Goal: Obtain resource: Obtain resource

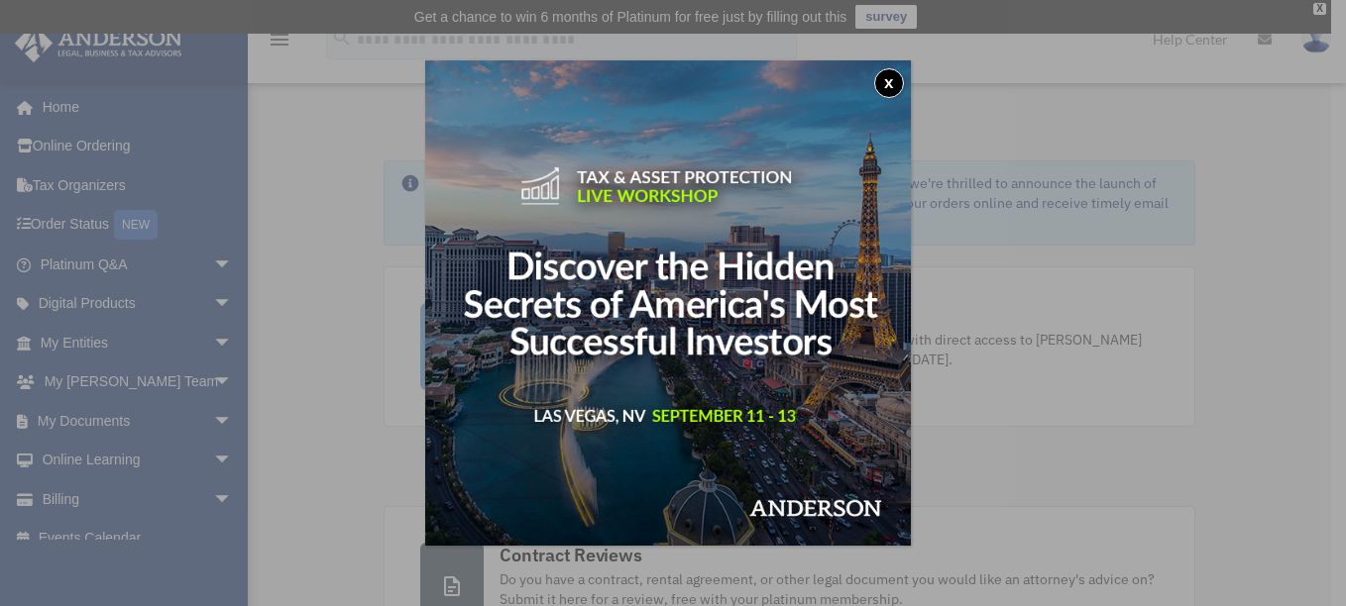
click at [890, 73] on button "x" at bounding box center [889, 83] width 30 height 30
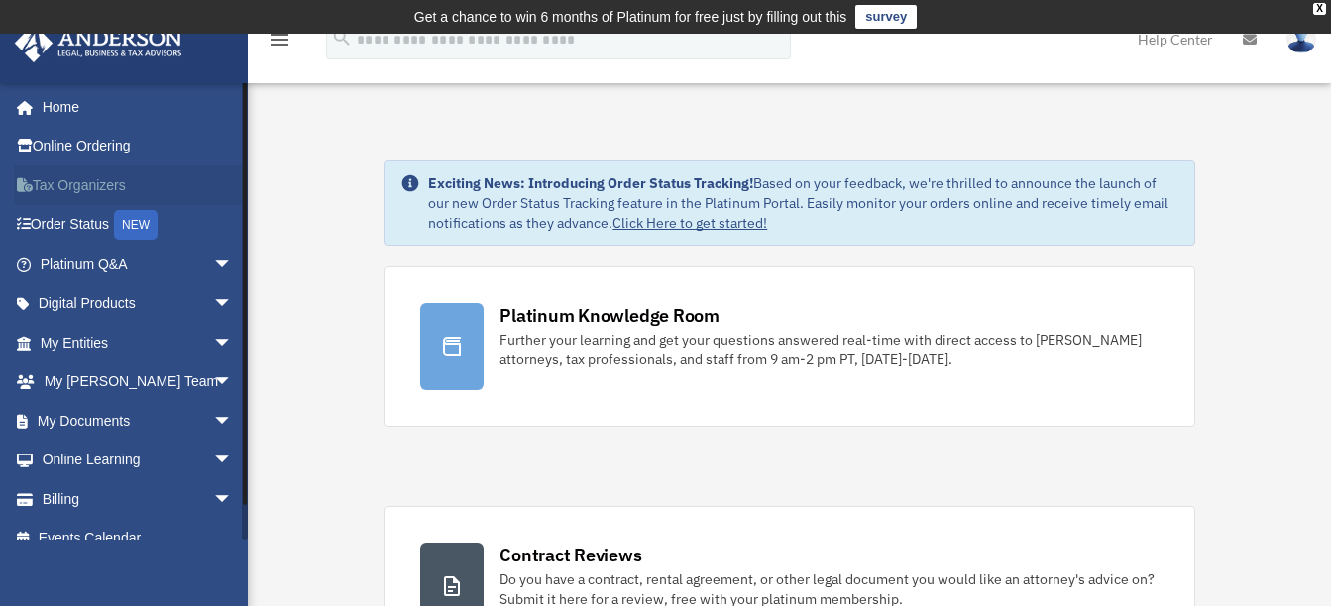
click at [79, 185] on link "Tax Organizers" at bounding box center [138, 185] width 249 height 40
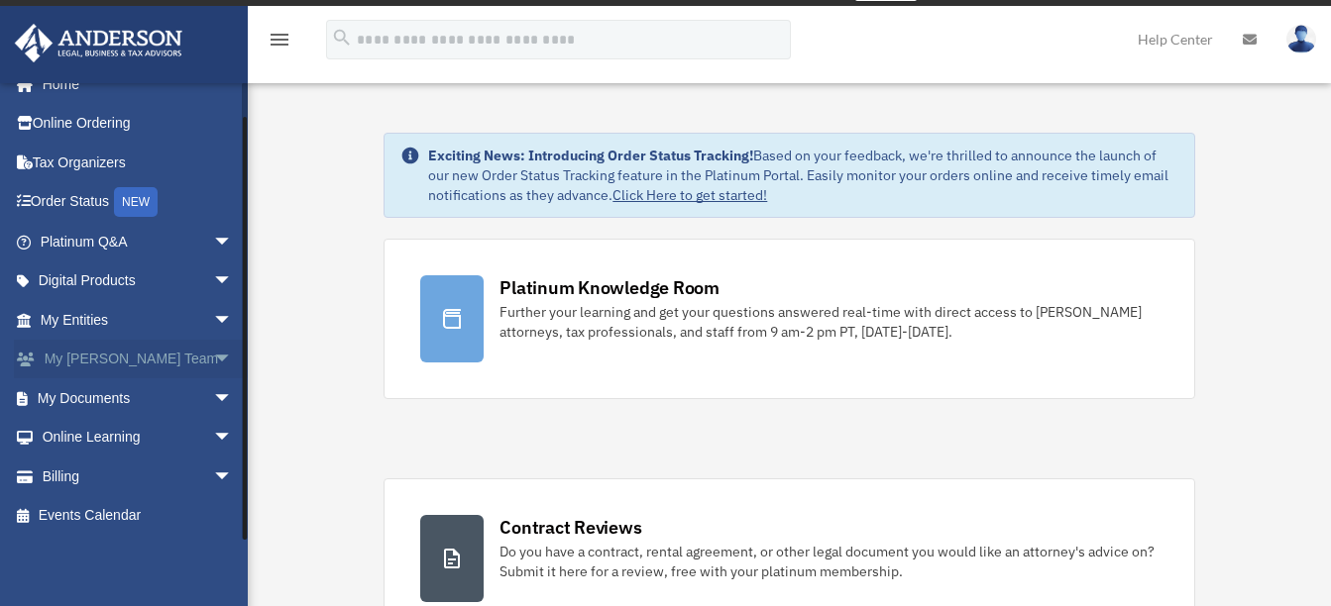
scroll to position [66, 0]
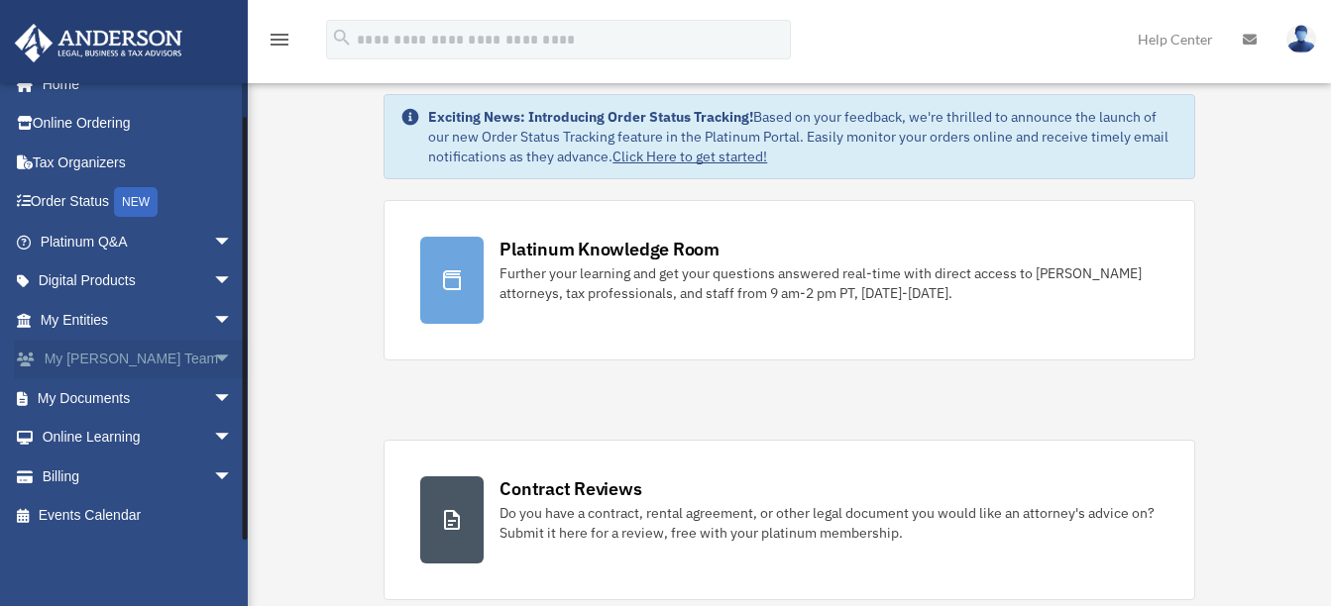
click at [139, 347] on link "My Anderson Team arrow_drop_down" at bounding box center [138, 360] width 249 height 40
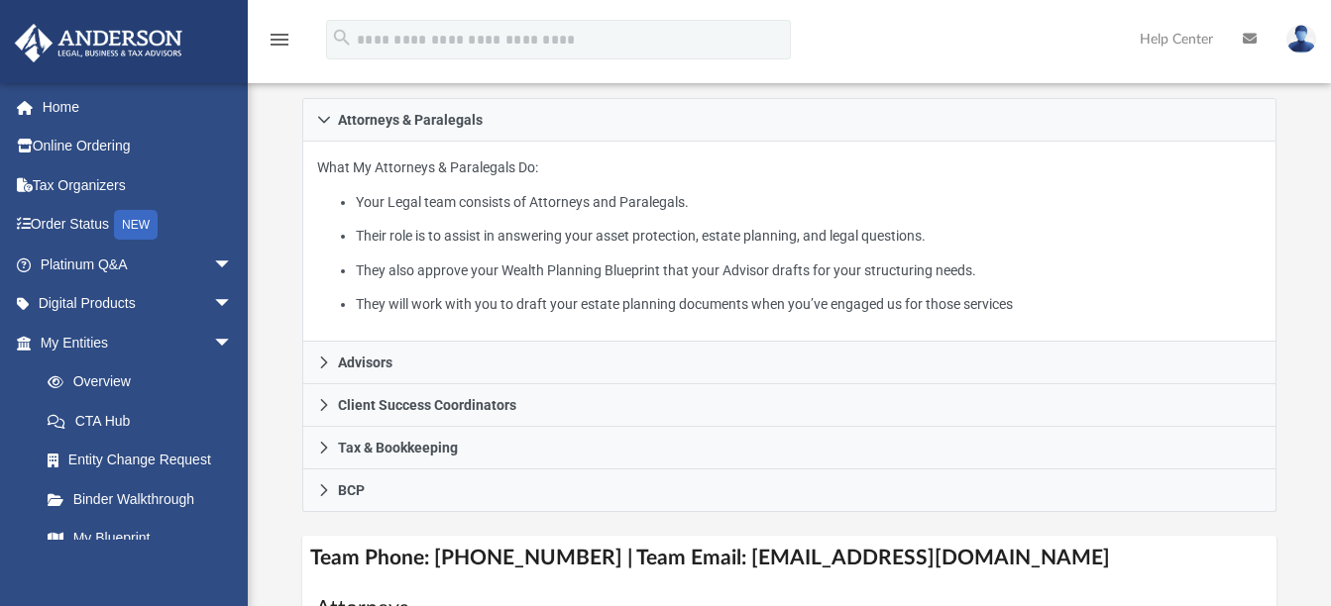
scroll to position [463, 0]
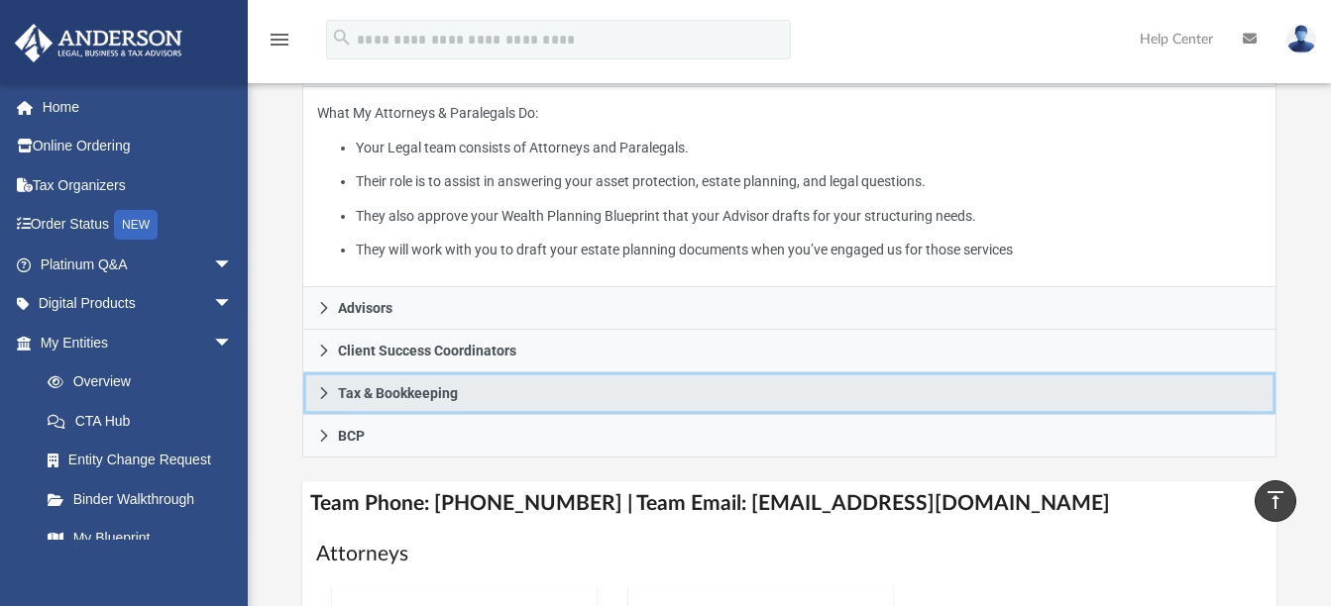
click at [368, 386] on span "Tax & Bookkeeping" at bounding box center [398, 393] width 120 height 14
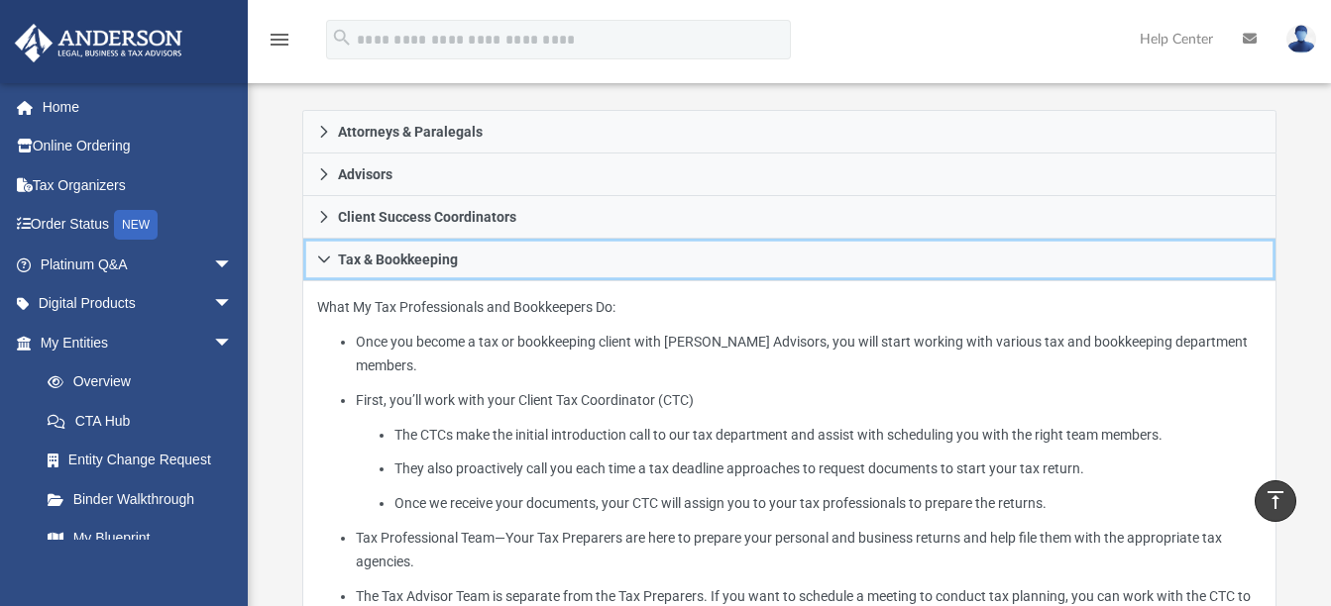
scroll to position [330, 0]
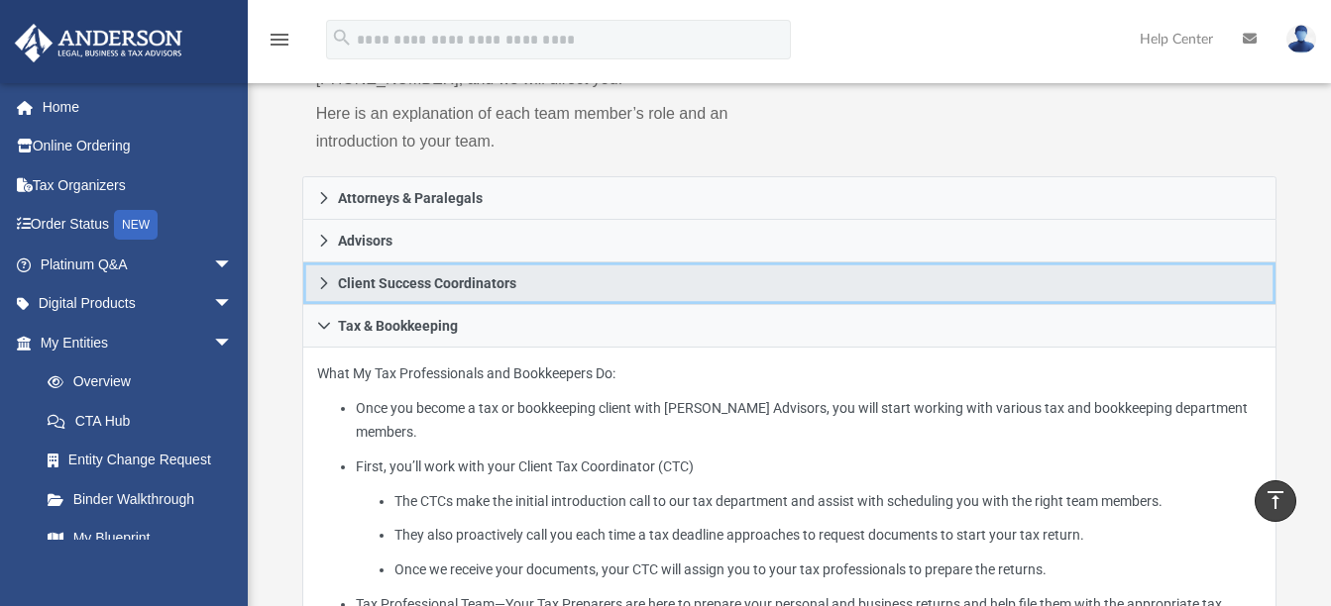
click at [320, 276] on icon at bounding box center [324, 283] width 14 height 14
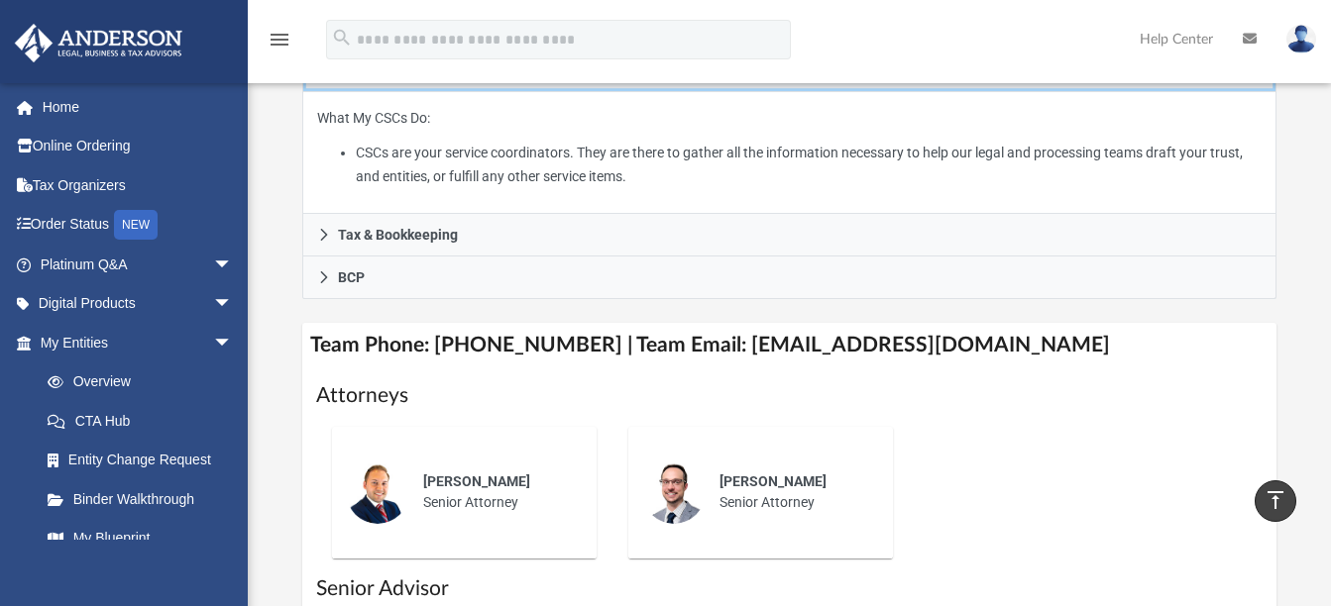
scroll to position [528, 0]
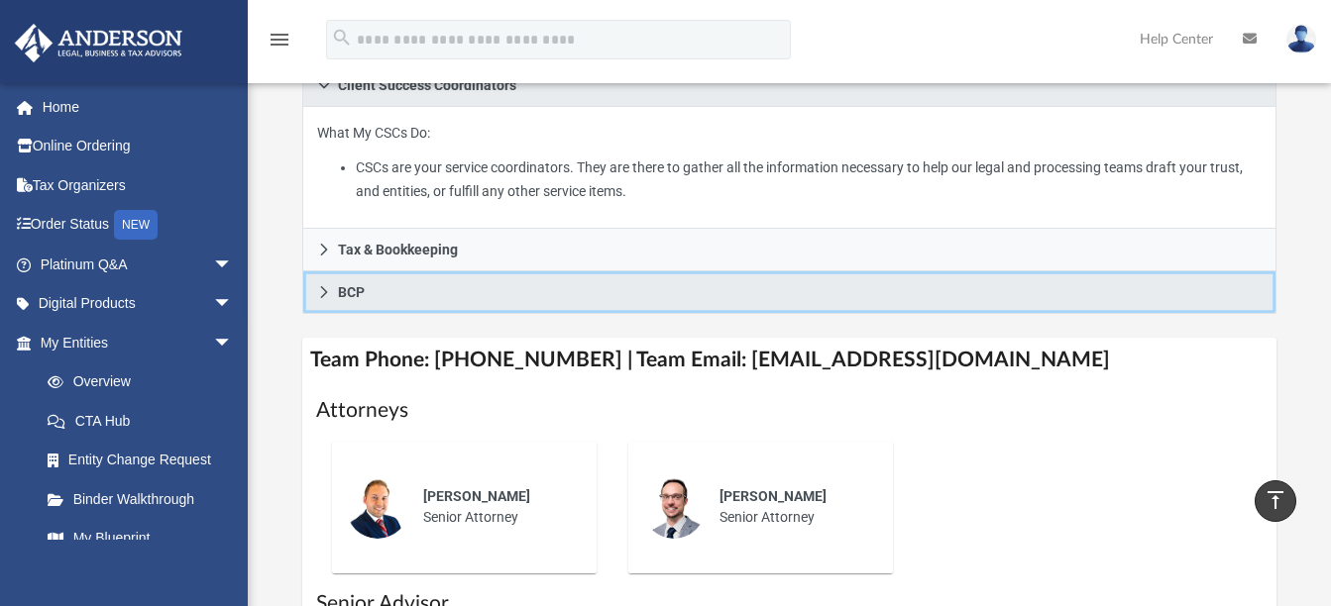
click at [327, 271] on link "BCP" at bounding box center [789, 292] width 975 height 43
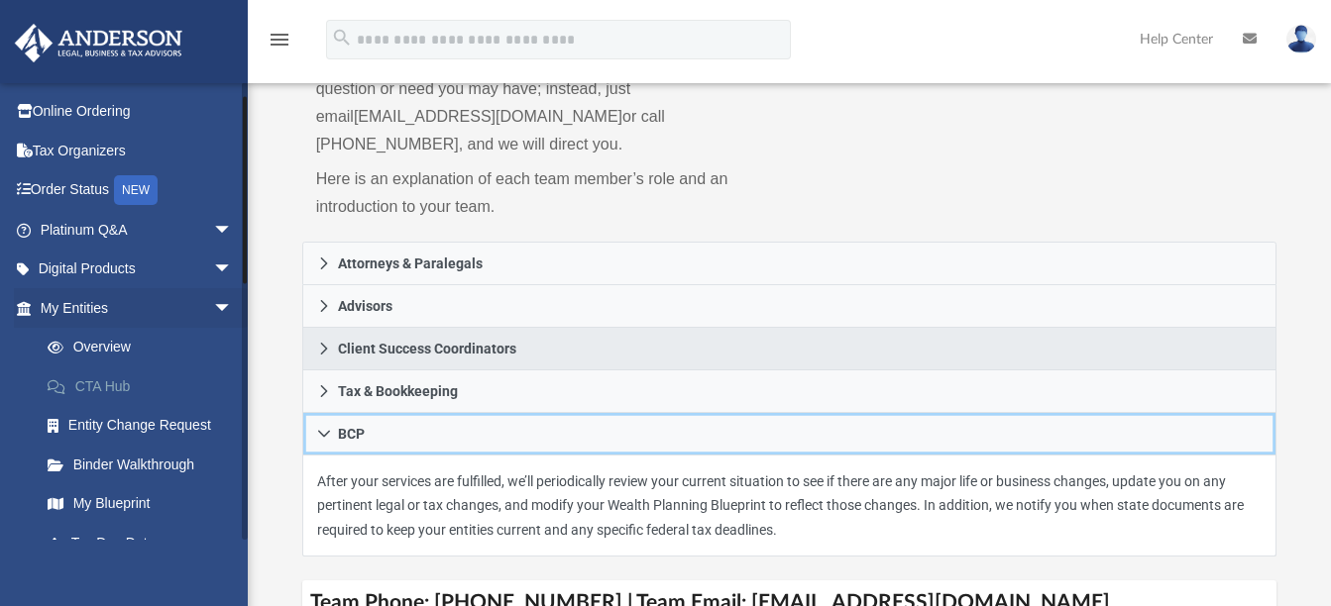
scroll to position [132, 0]
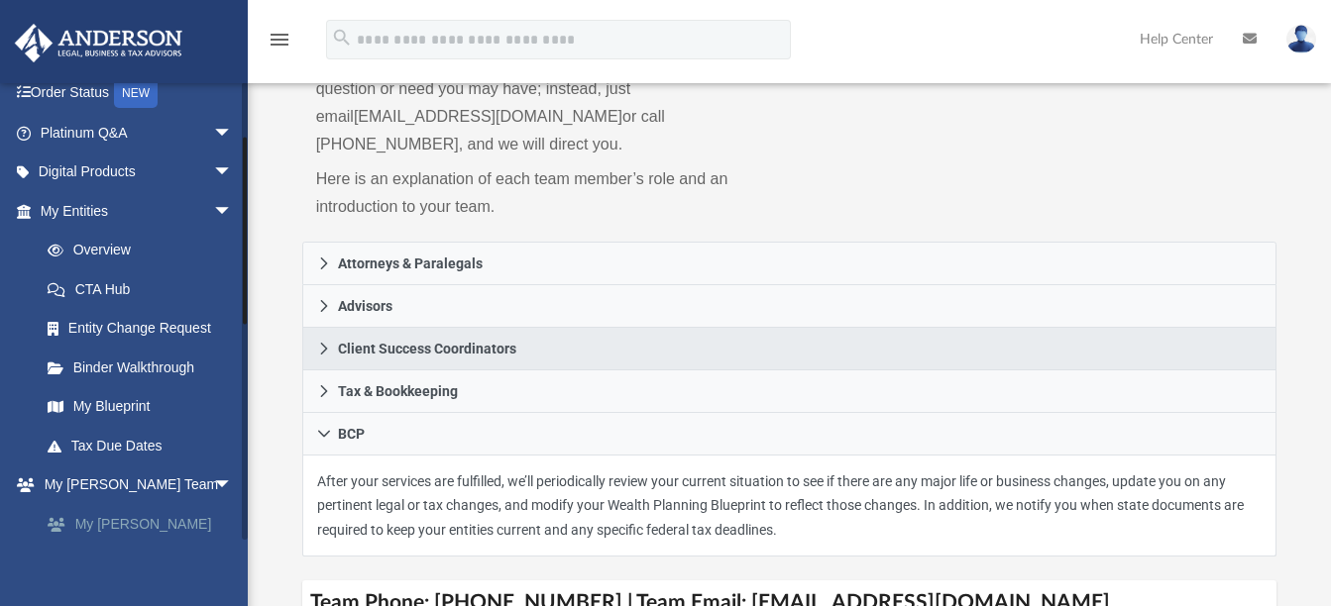
click at [113, 513] on link "My [PERSON_NAME] Team" at bounding box center [145, 535] width 235 height 63
click at [132, 525] on link "My [PERSON_NAME] Team" at bounding box center [145, 535] width 235 height 63
click at [100, 482] on link "My [PERSON_NAME] Team arrow_drop_down" at bounding box center [138, 486] width 249 height 40
click at [124, 518] on link "My [PERSON_NAME] Team" at bounding box center [145, 535] width 235 height 63
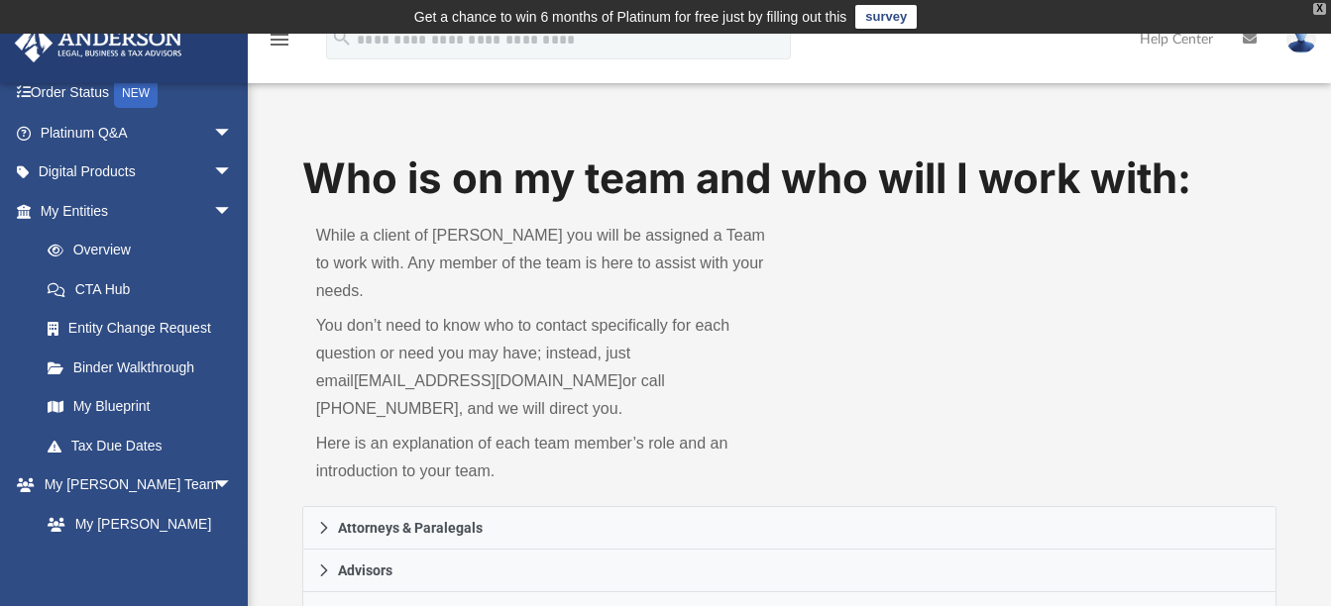
click at [1316, 3] on div "X" at bounding box center [1319, 9] width 13 height 12
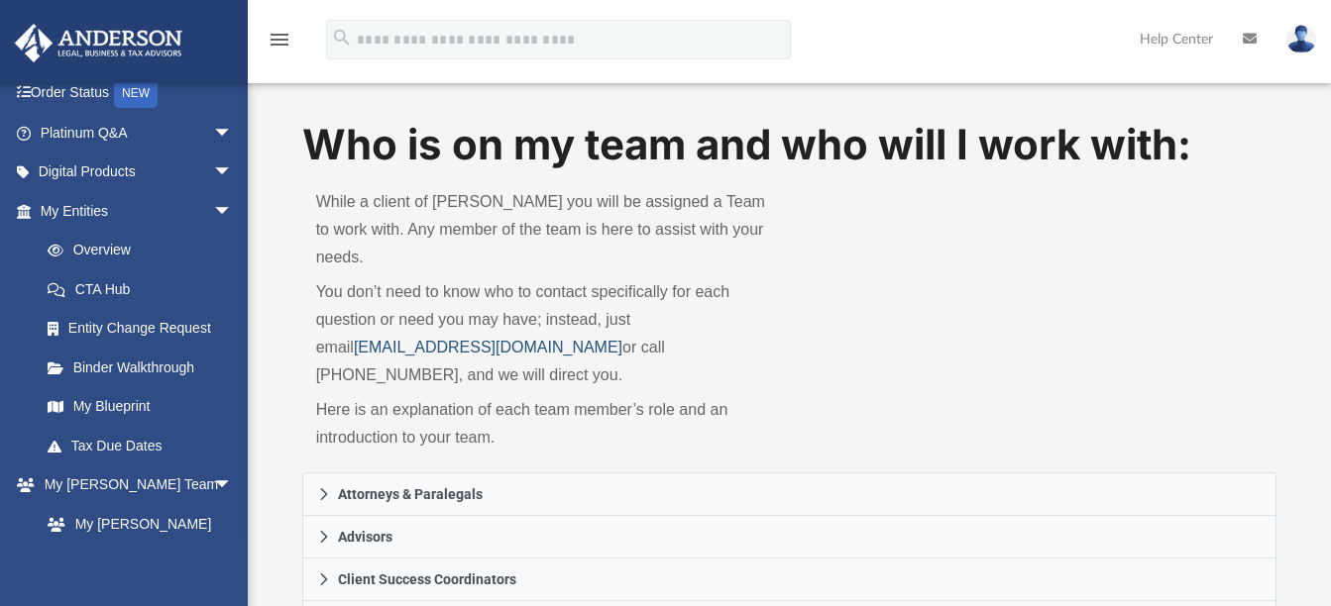
click at [455, 339] on link "myteam@andersonadvisors.com" at bounding box center [488, 347] width 269 height 17
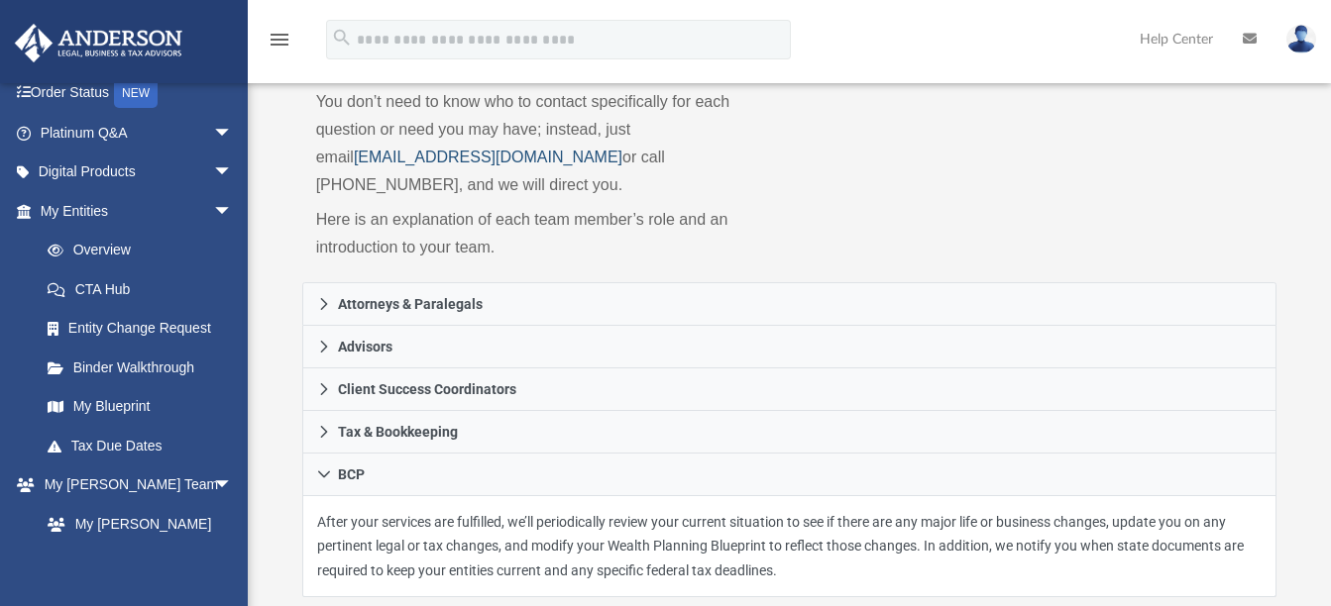
scroll to position [198, 0]
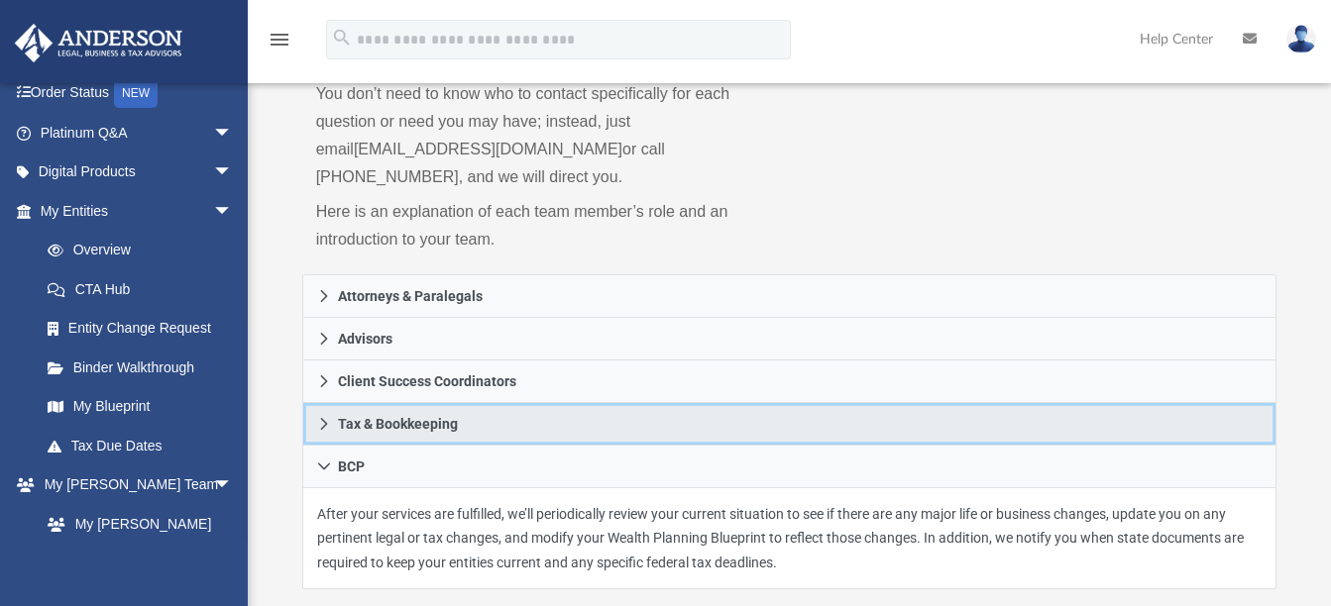
click at [355, 417] on span "Tax & Bookkeeping" at bounding box center [398, 424] width 120 height 14
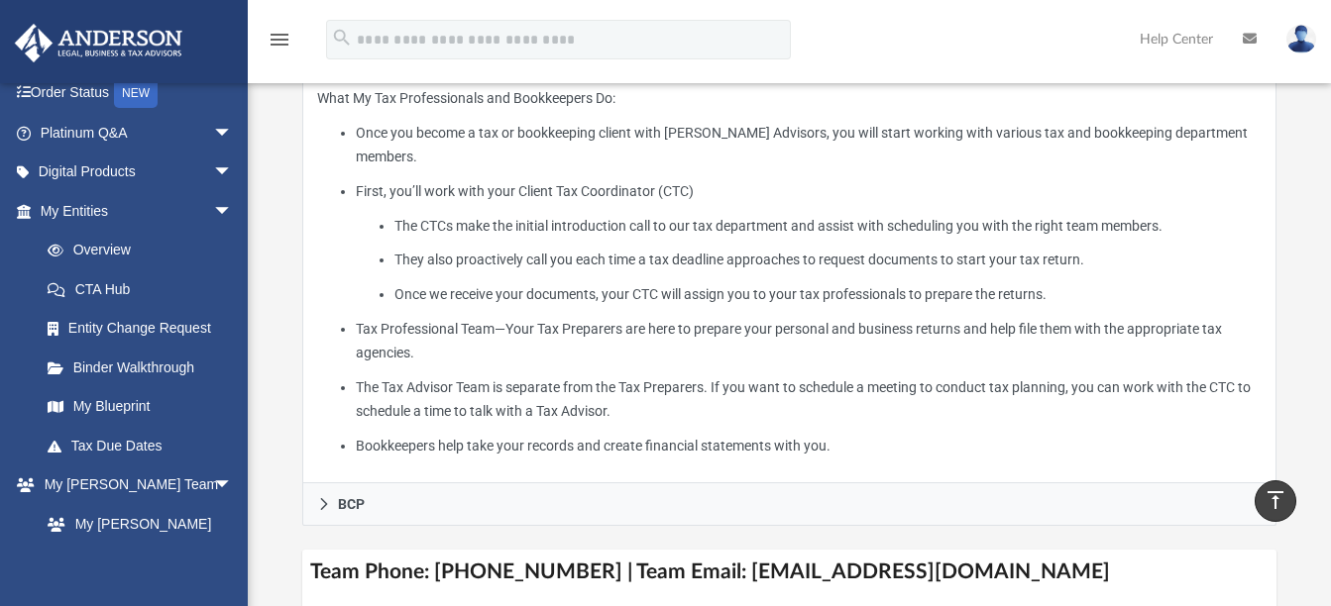
scroll to position [594, 0]
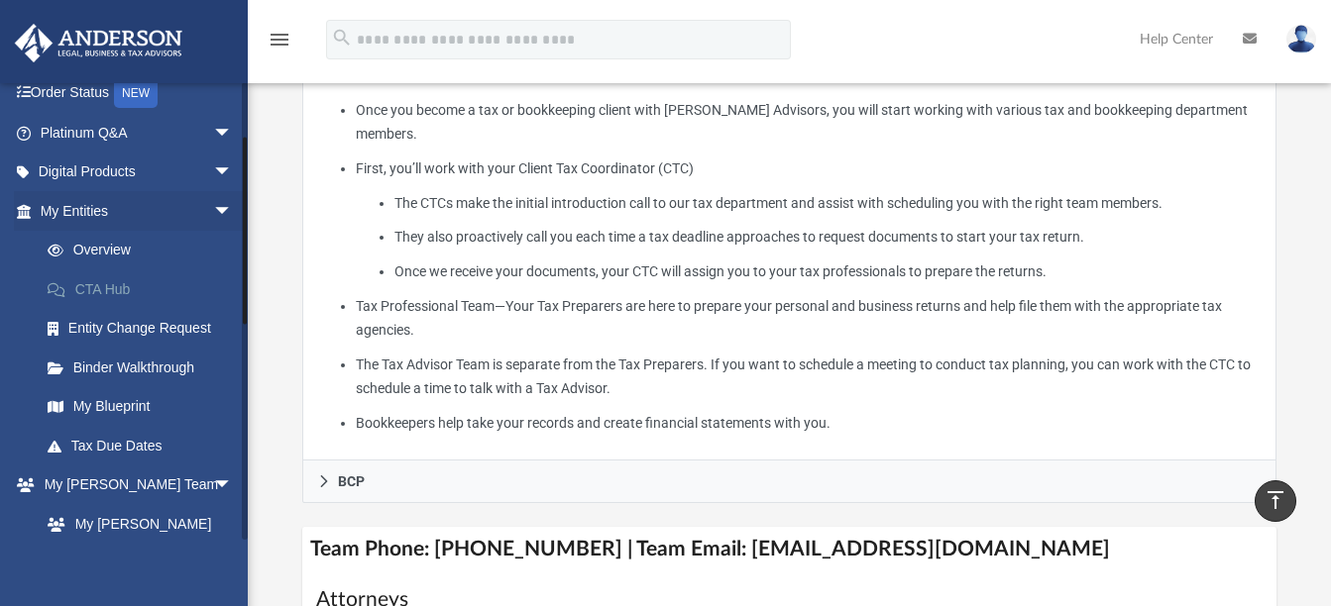
click at [89, 283] on link "CTA Hub" at bounding box center [145, 290] width 235 height 40
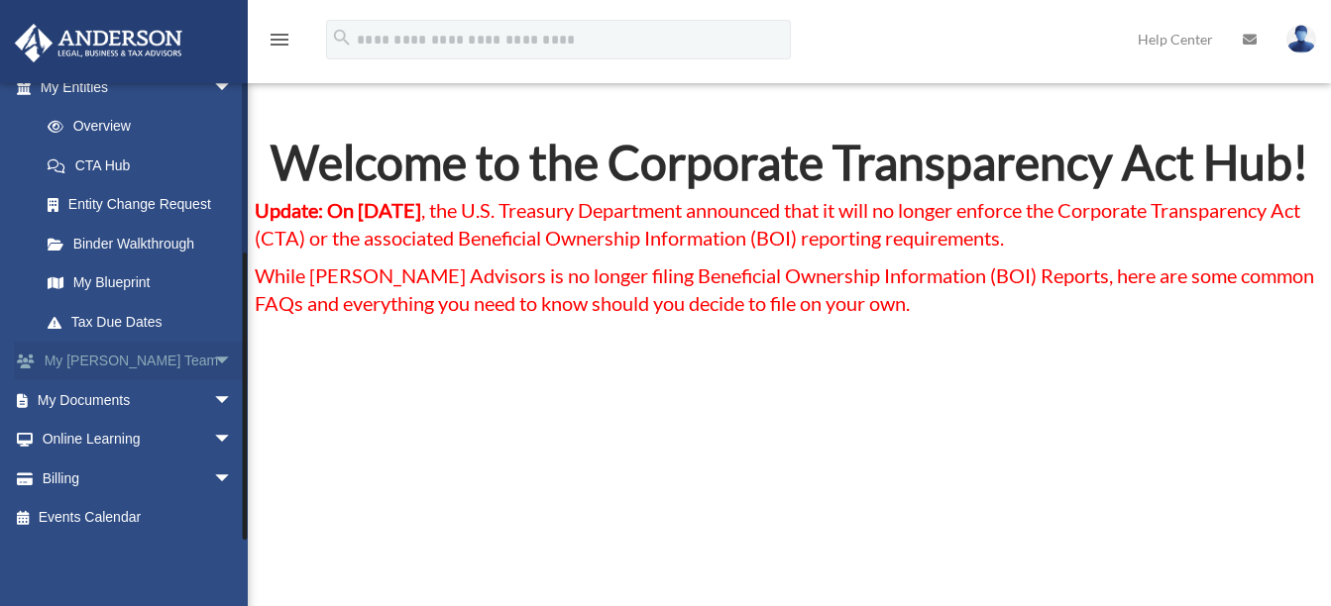
scroll to position [258, 0]
click at [77, 397] on link "My Documents arrow_drop_down" at bounding box center [138, 398] width 249 height 40
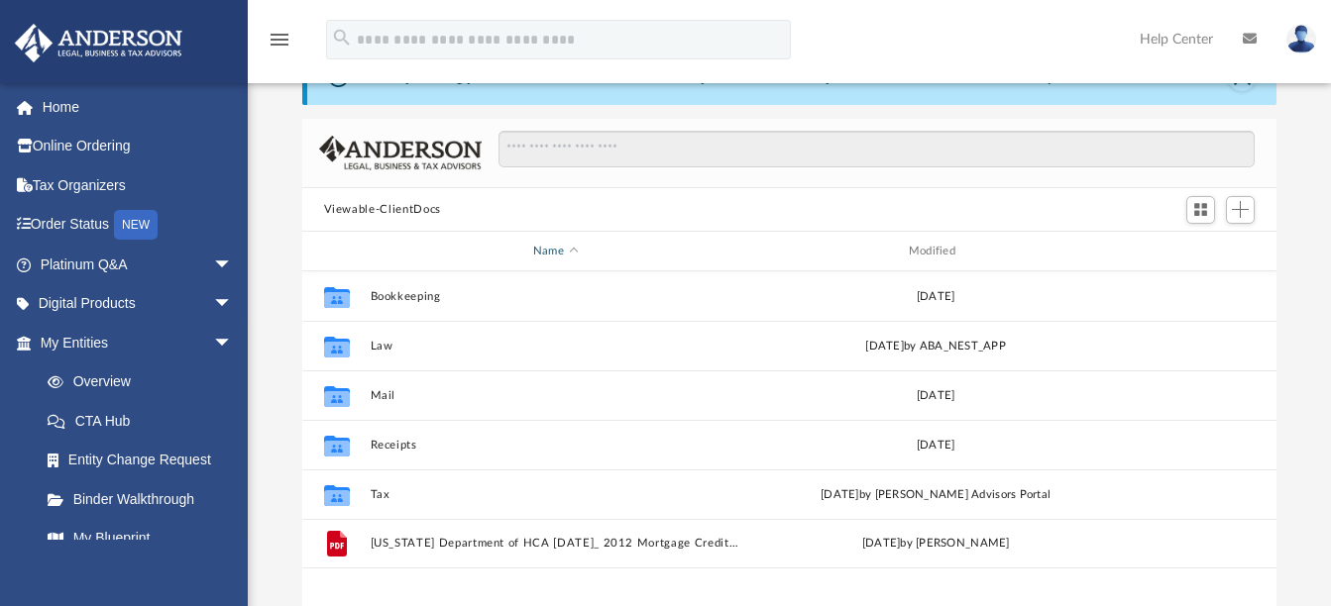
scroll to position [132, 0]
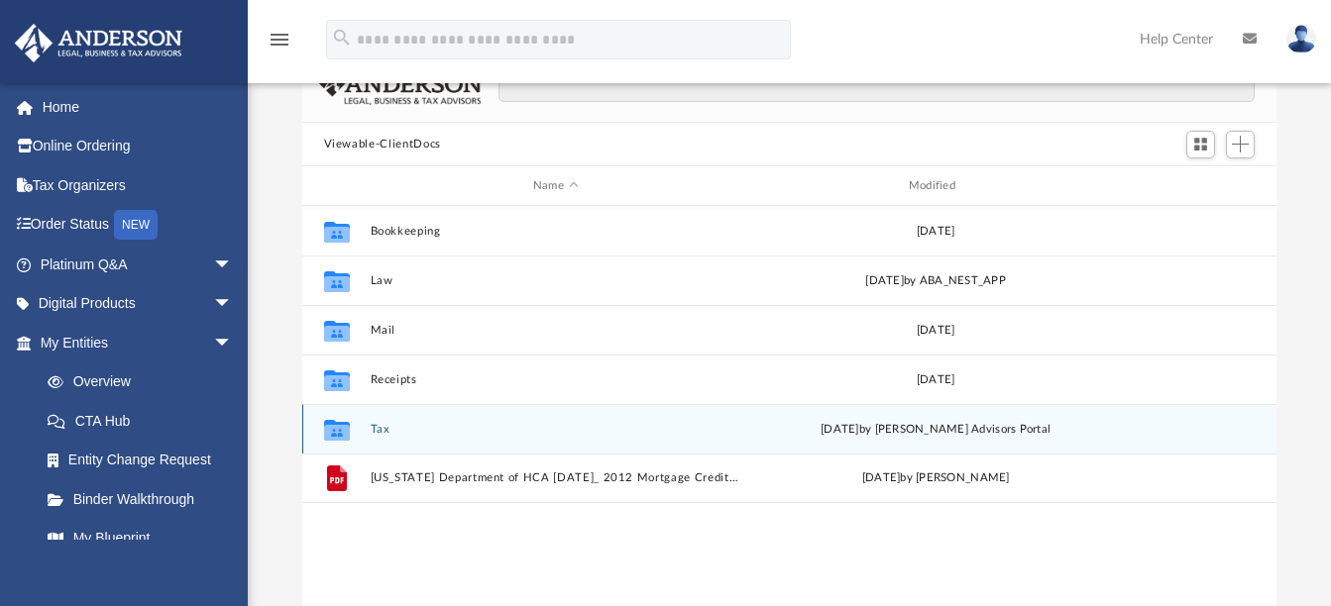
click at [442, 421] on div "Collaborated Folder Tax [DATE] by [PERSON_NAME] Advisors Portal" at bounding box center [789, 429] width 975 height 50
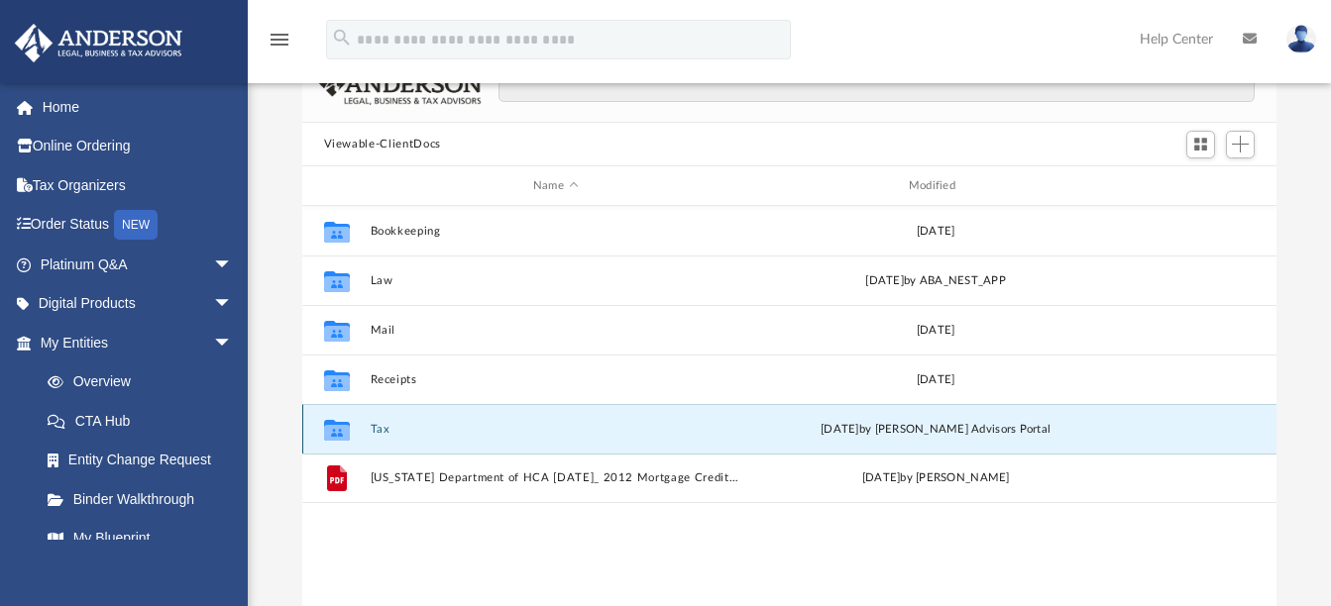
click at [446, 434] on button "Tax" at bounding box center [556, 429] width 372 height 13
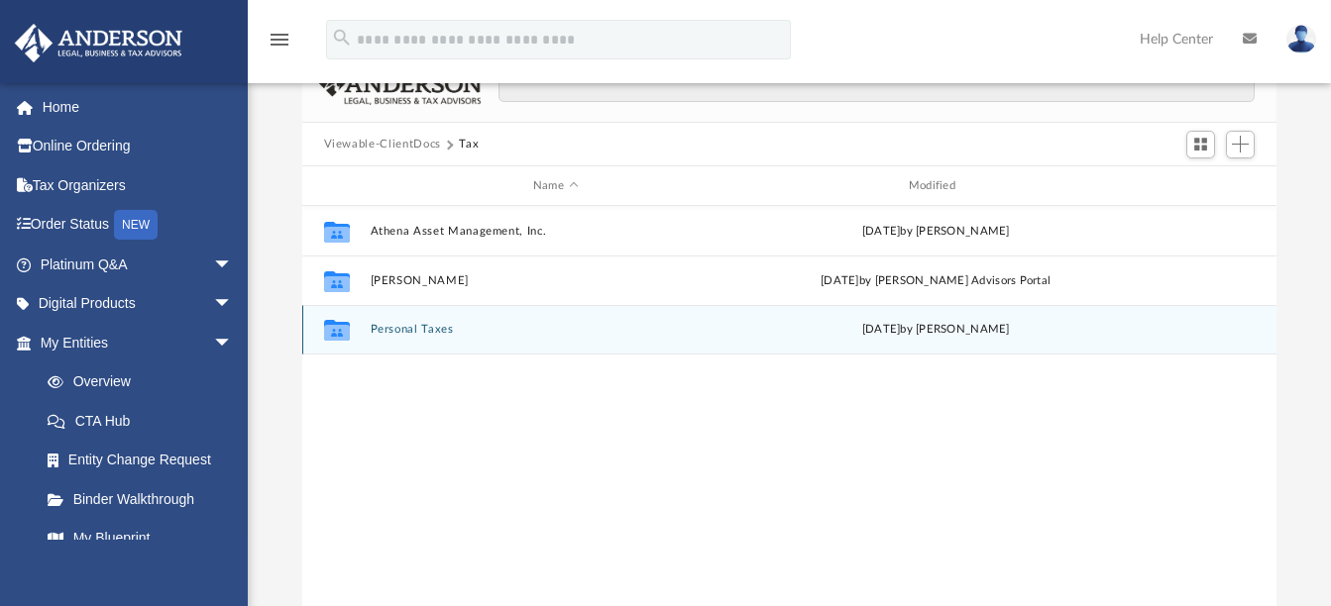
click at [423, 324] on button "Personal Taxes" at bounding box center [556, 330] width 372 height 13
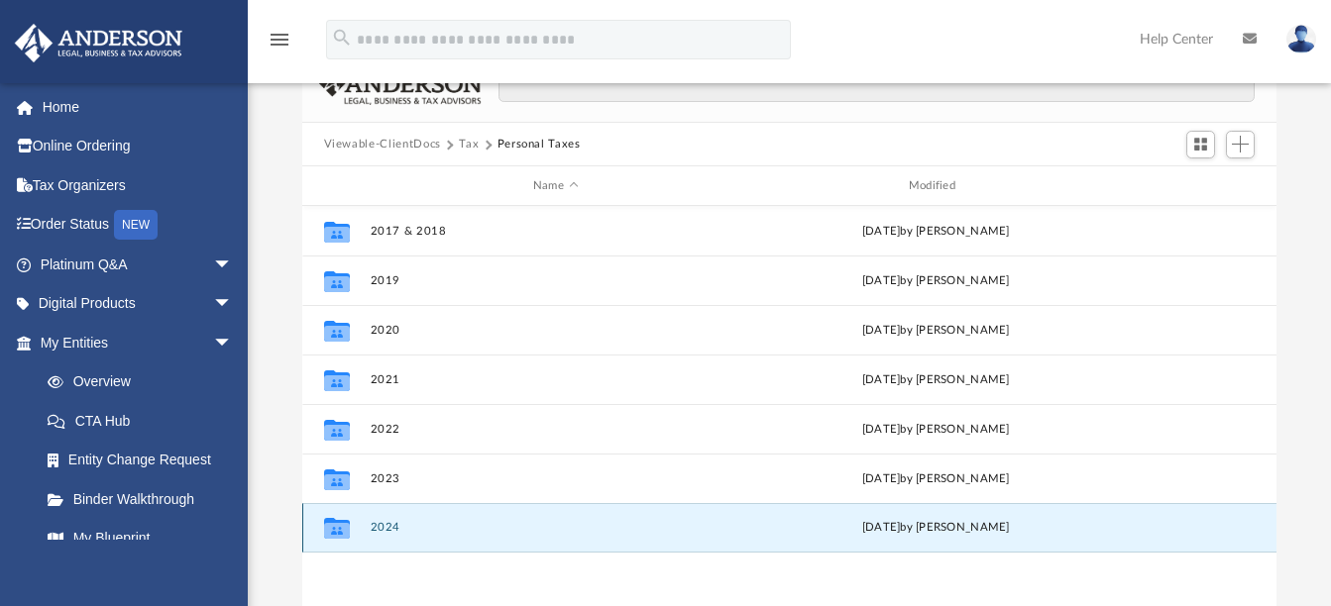
click at [405, 527] on button "2024" at bounding box center [556, 528] width 372 height 13
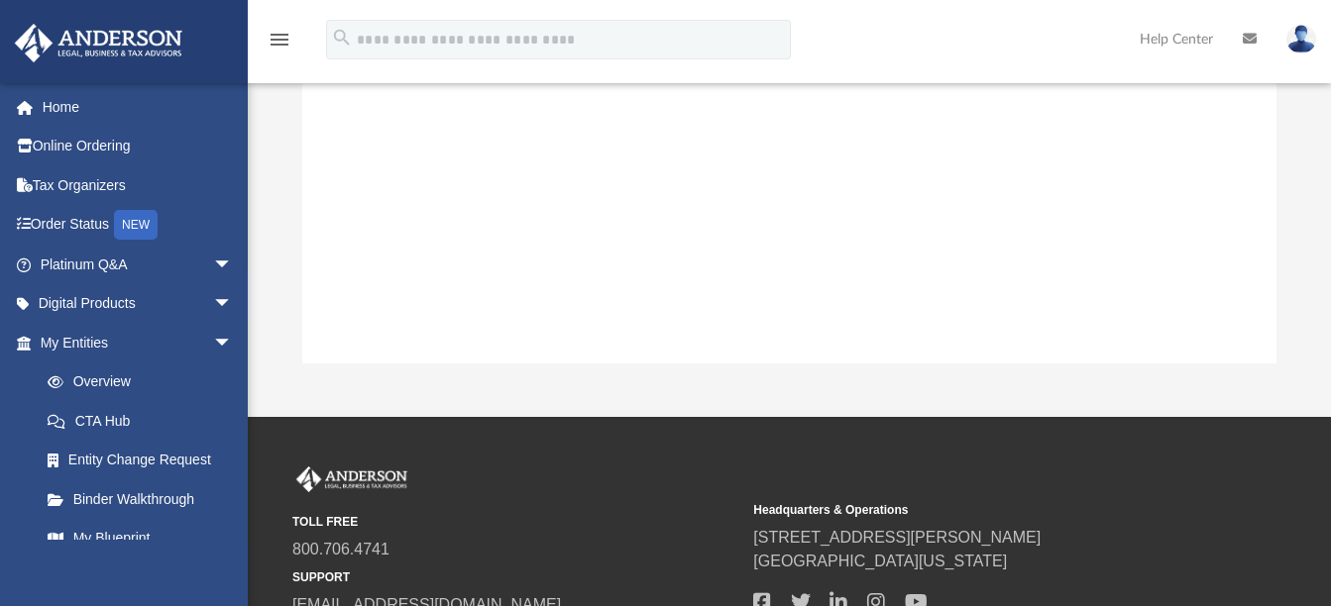
scroll to position [0, 0]
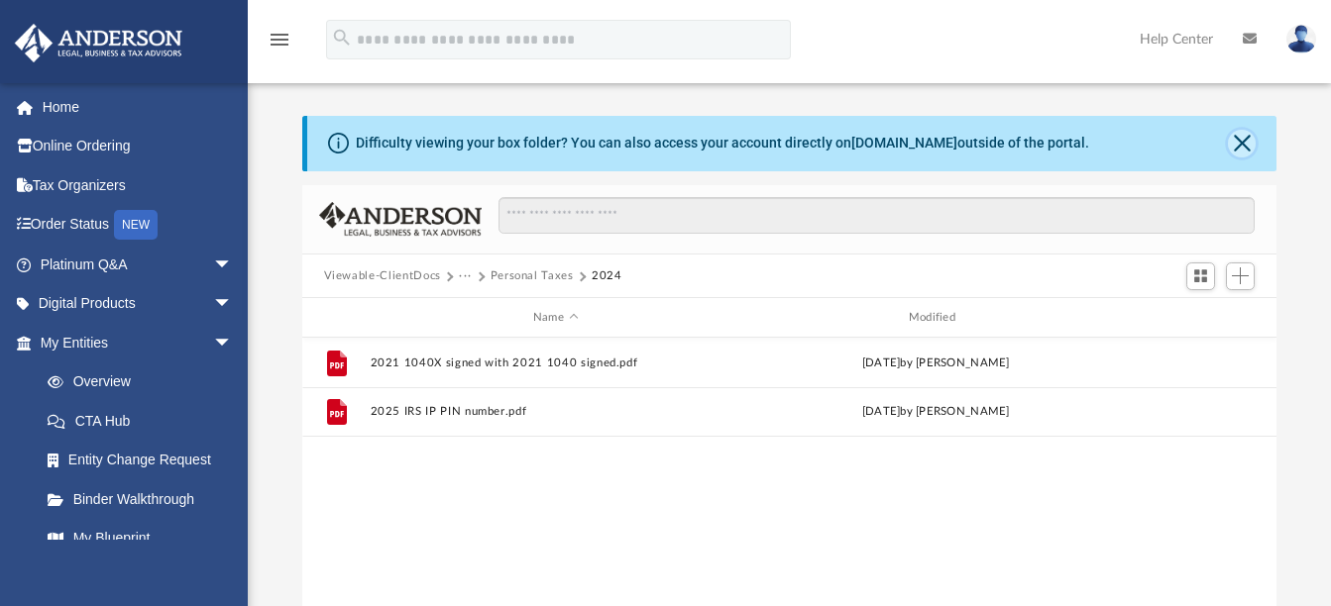
click at [1240, 140] on button "Close" at bounding box center [1242, 144] width 28 height 28
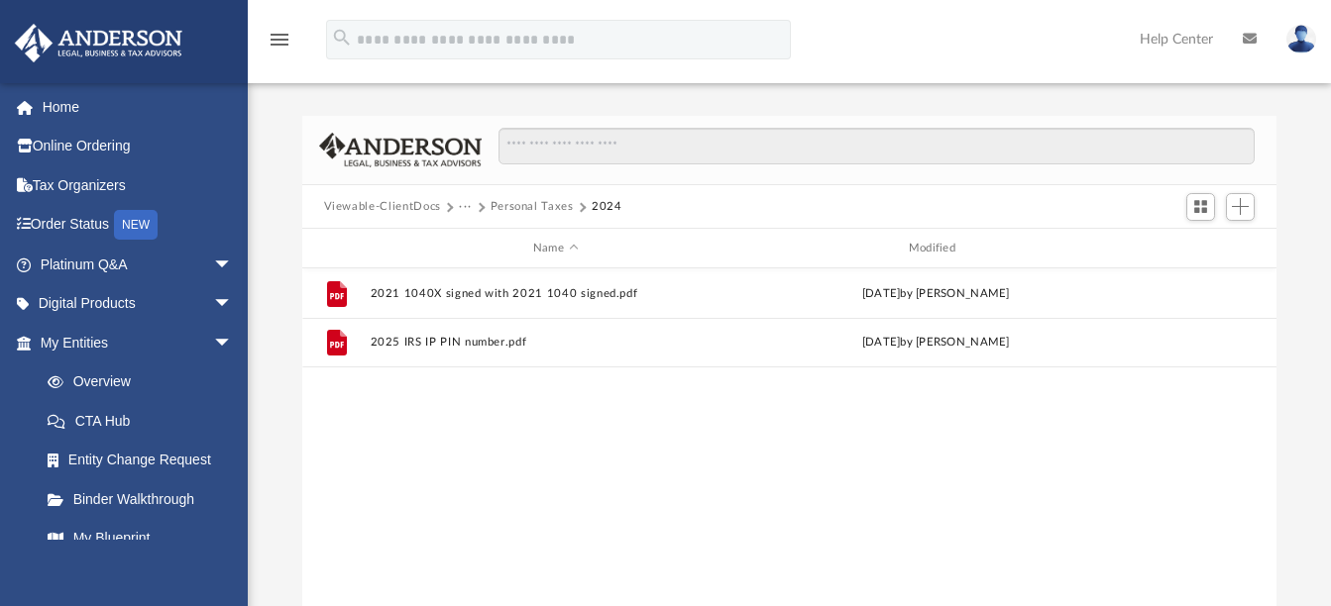
click at [546, 199] on button "Personal Taxes" at bounding box center [531, 207] width 83 height 18
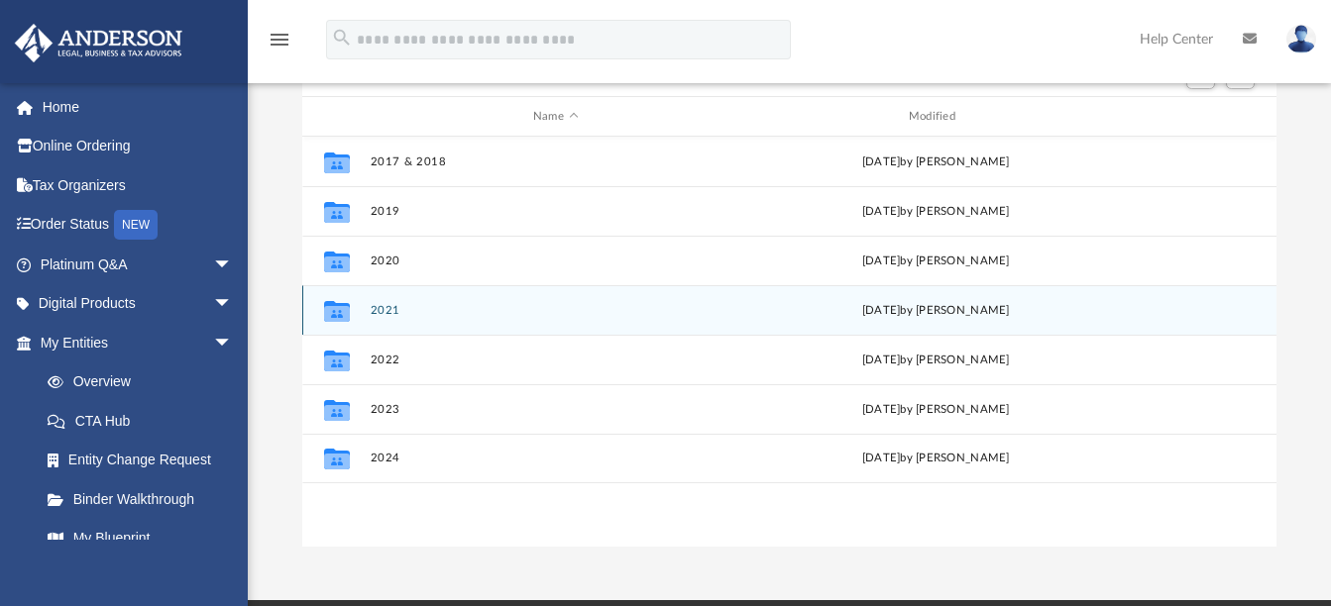
scroll to position [198, 0]
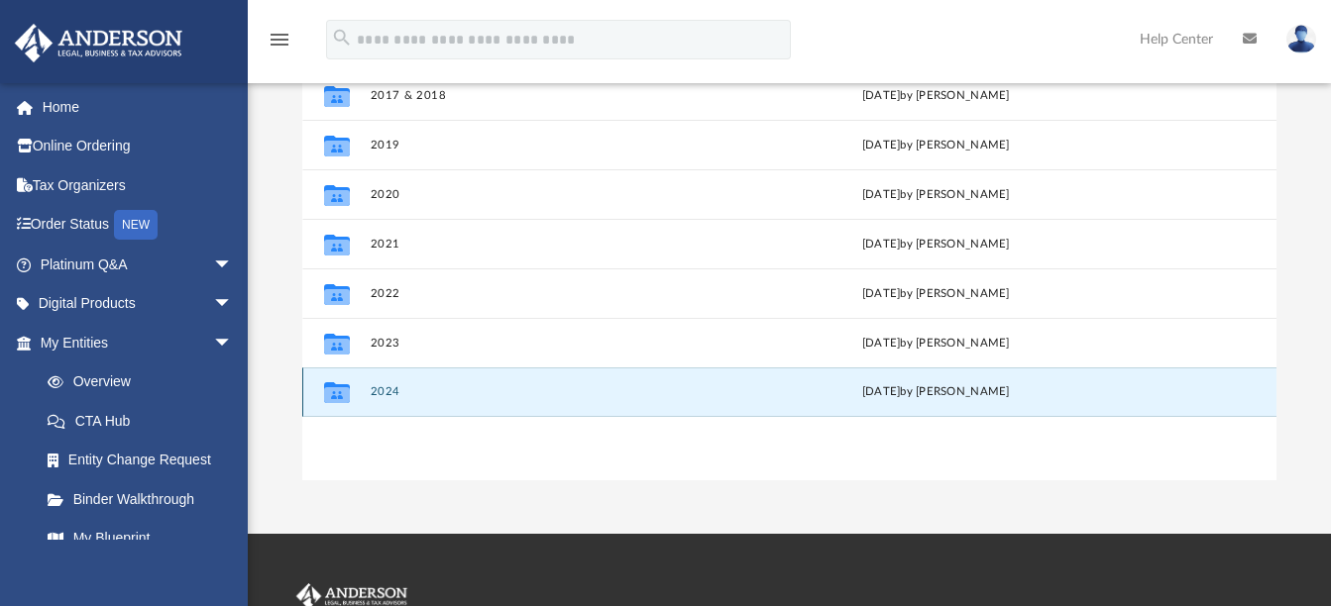
click at [439, 387] on button "2024" at bounding box center [556, 392] width 372 height 13
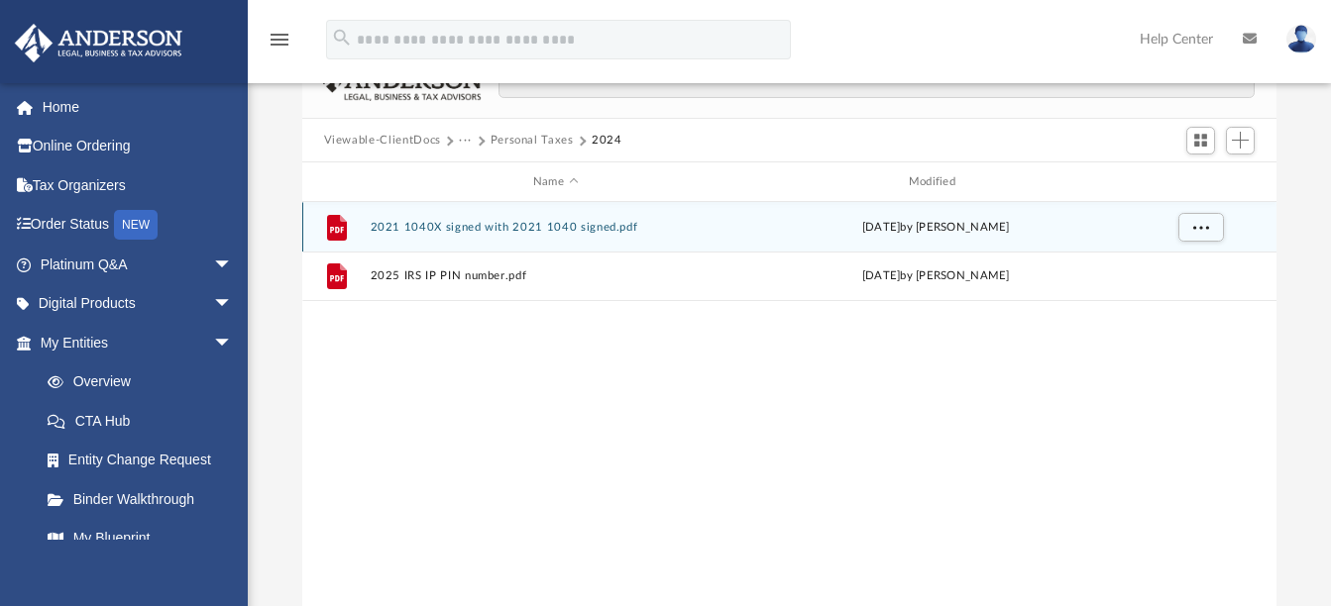
scroll to position [0, 0]
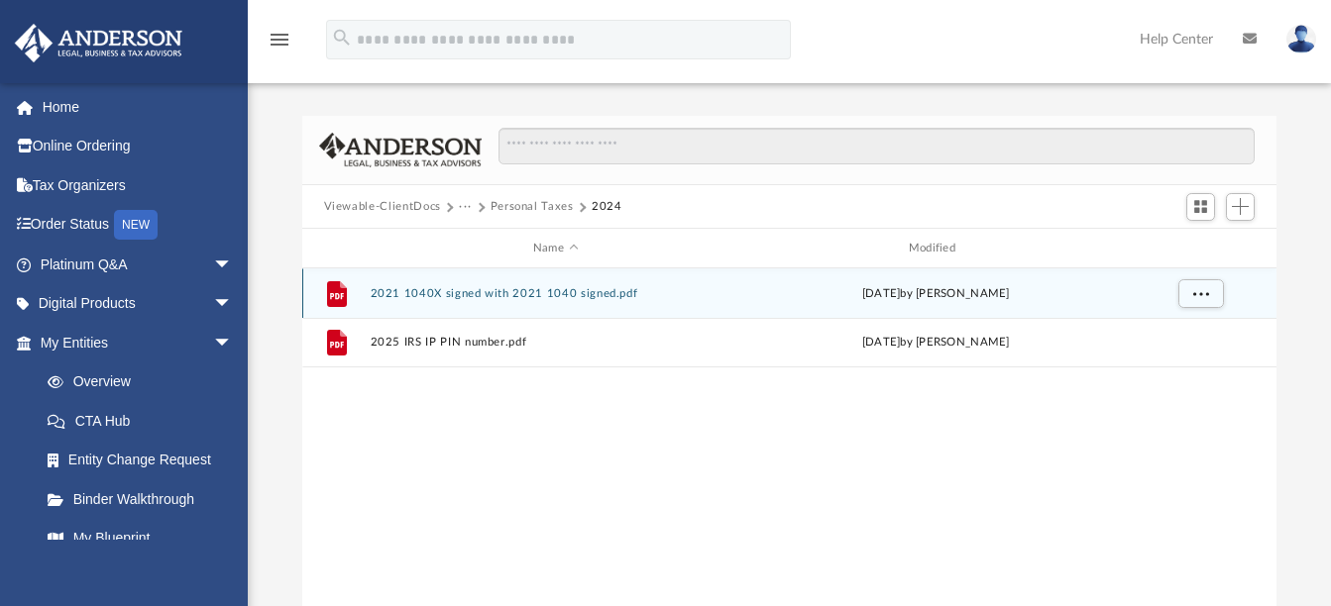
click at [455, 287] on button "2021 1040X signed with 2021 1040 signed.pdf" at bounding box center [556, 293] width 372 height 13
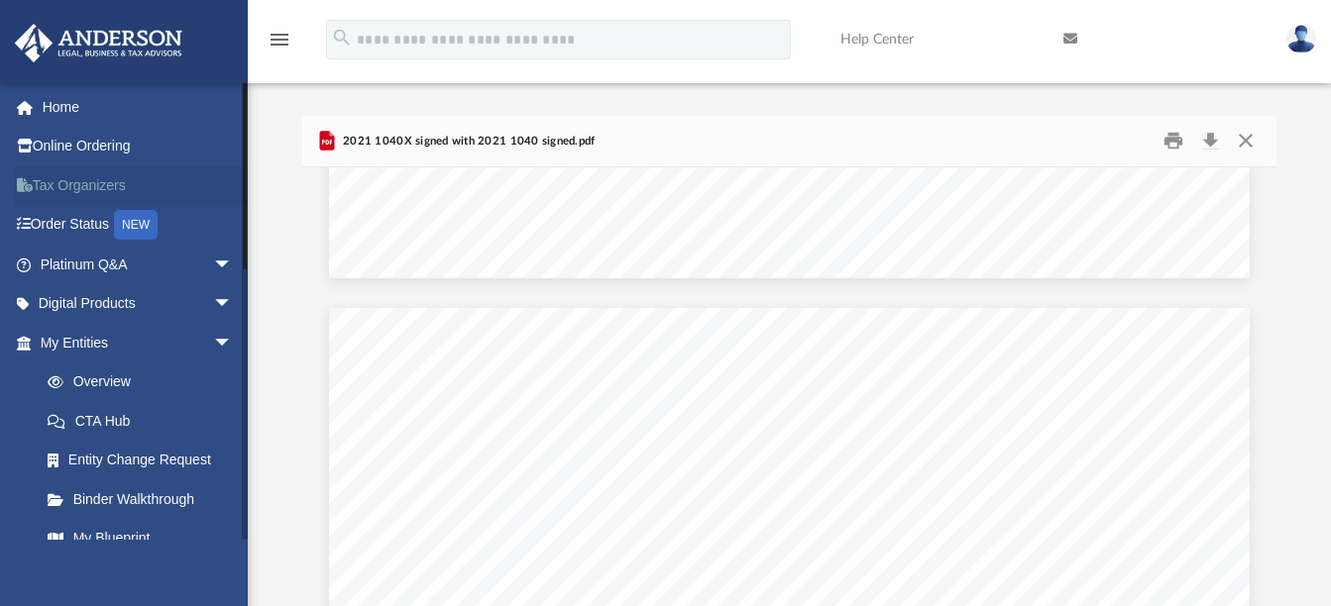
click at [77, 182] on link "Tax Organizers" at bounding box center [138, 185] width 249 height 40
